Goal: Information Seeking & Learning: Learn about a topic

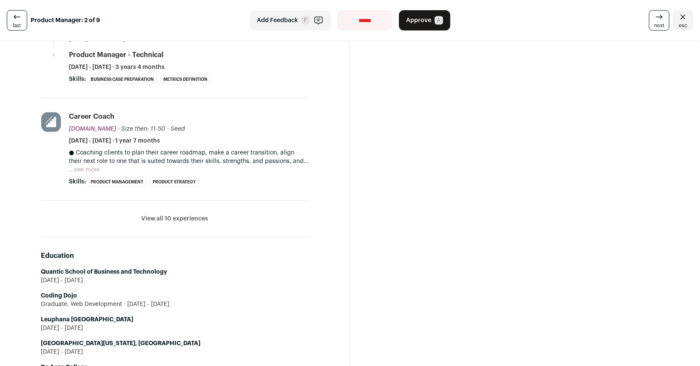
scroll to position [487, 0]
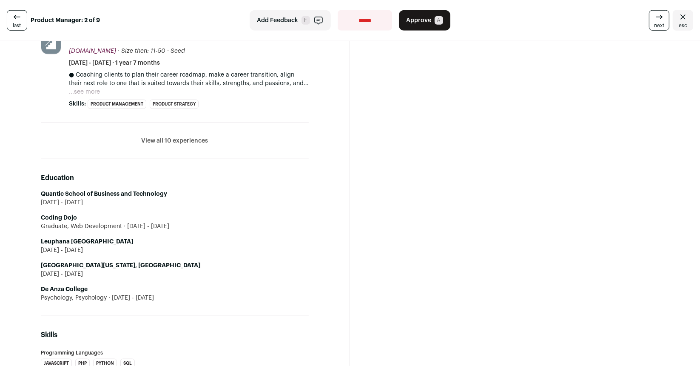
click at [171, 134] on li "View all 10 experiences View less" at bounding box center [175, 141] width 268 height 36
click at [167, 141] on button "View all 10 experiences" at bounding box center [175, 141] width 67 height 9
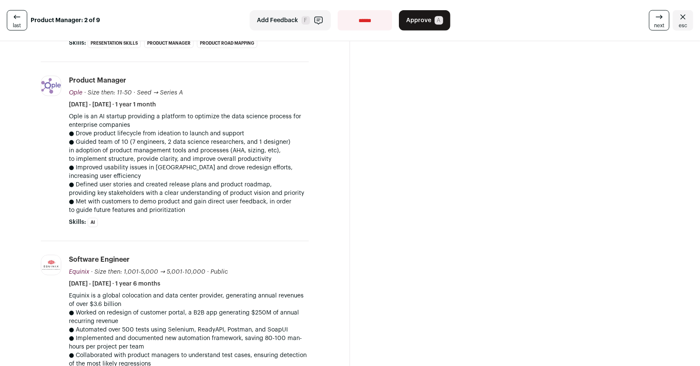
scroll to position [788, 0]
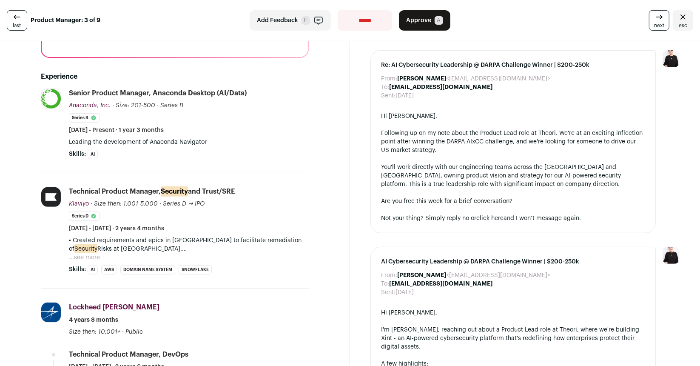
scroll to position [223, 0]
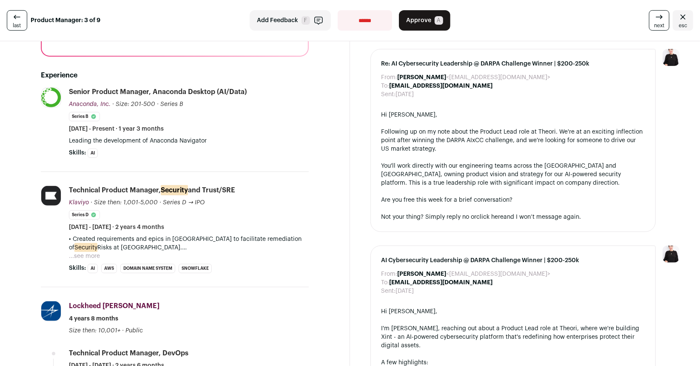
click at [90, 253] on button "...see more" at bounding box center [84, 256] width 31 height 9
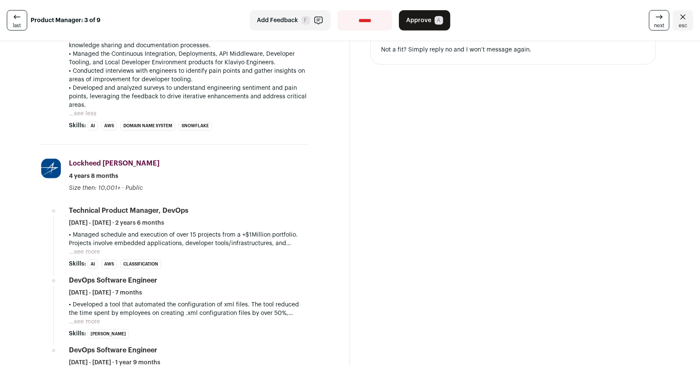
scroll to position [612, 0]
click at [94, 248] on button "...see more" at bounding box center [84, 252] width 31 height 9
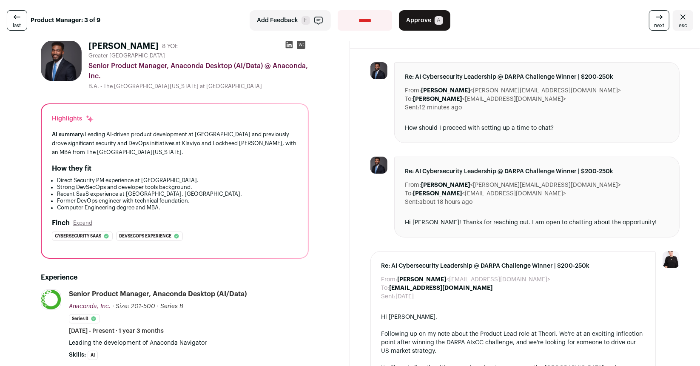
scroll to position [0, 0]
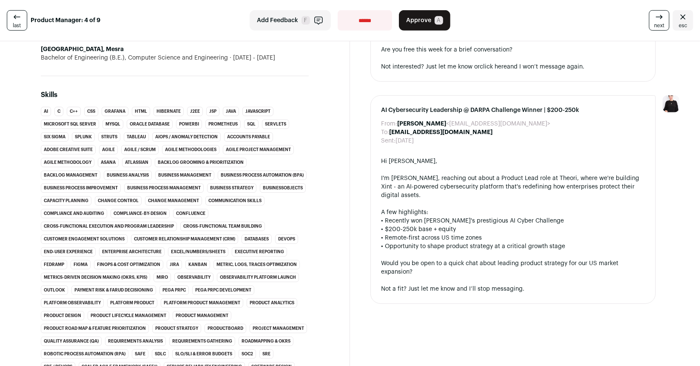
scroll to position [211, 0]
